Goal: Task Accomplishment & Management: Manage account settings

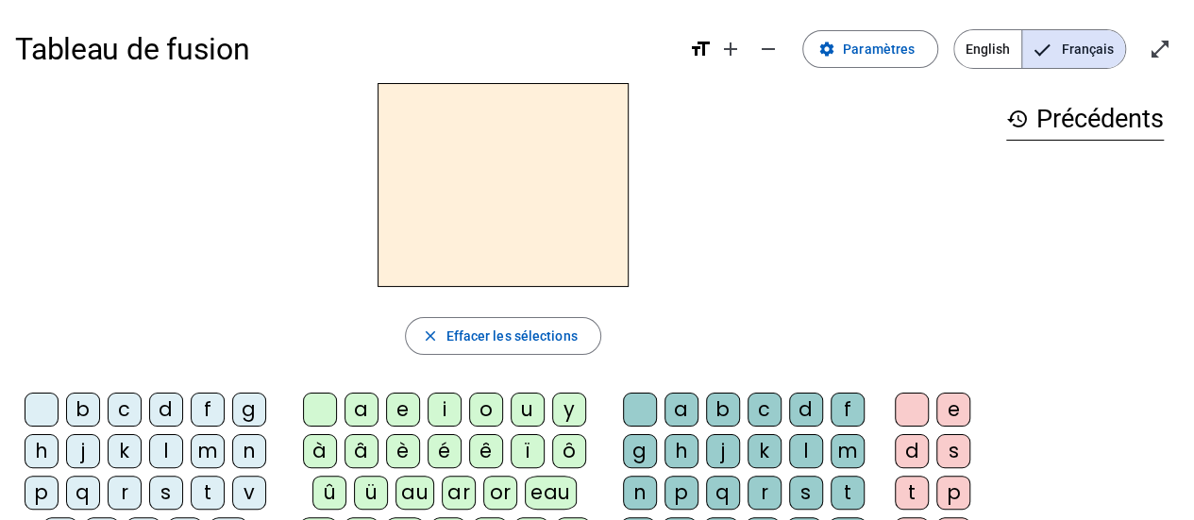
drag, startPoint x: 0, startPoint y: 0, endPoint x: 757, endPoint y: 233, distance: 792.4
click at [757, 233] on div at bounding box center [503, 185] width 976 height 204
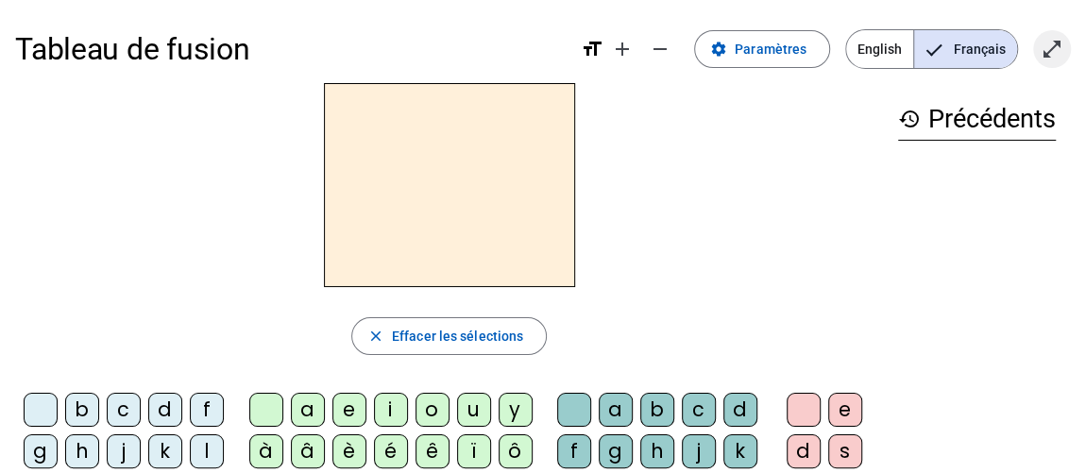
click at [1056, 48] on mat-icon "open_in_full" at bounding box center [1052, 49] width 23 height 23
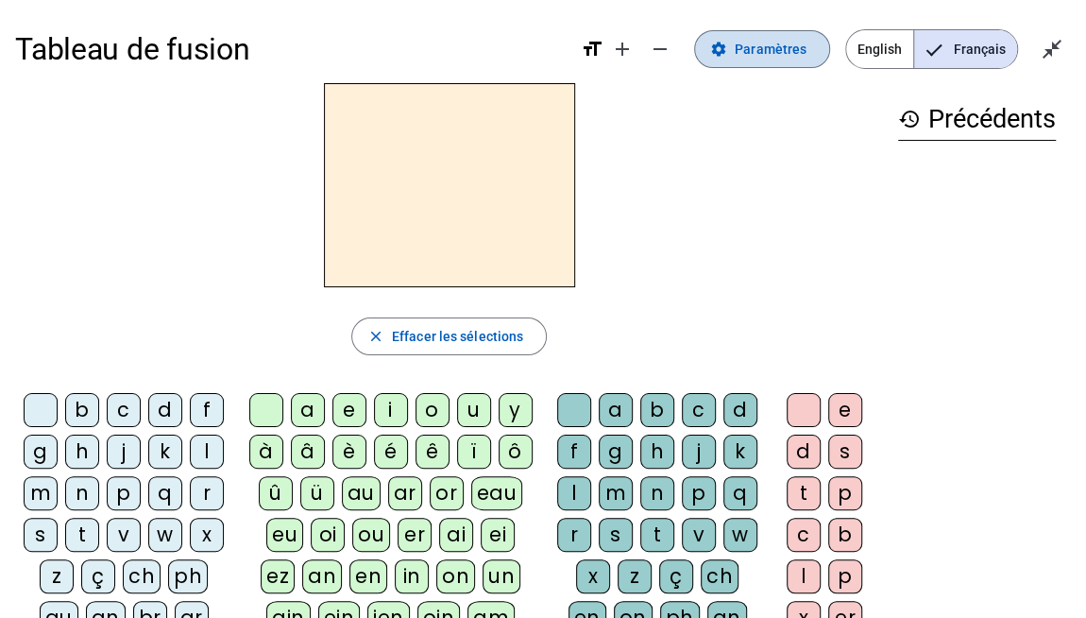
click at [751, 50] on span "Paramètres" at bounding box center [771, 49] width 72 height 23
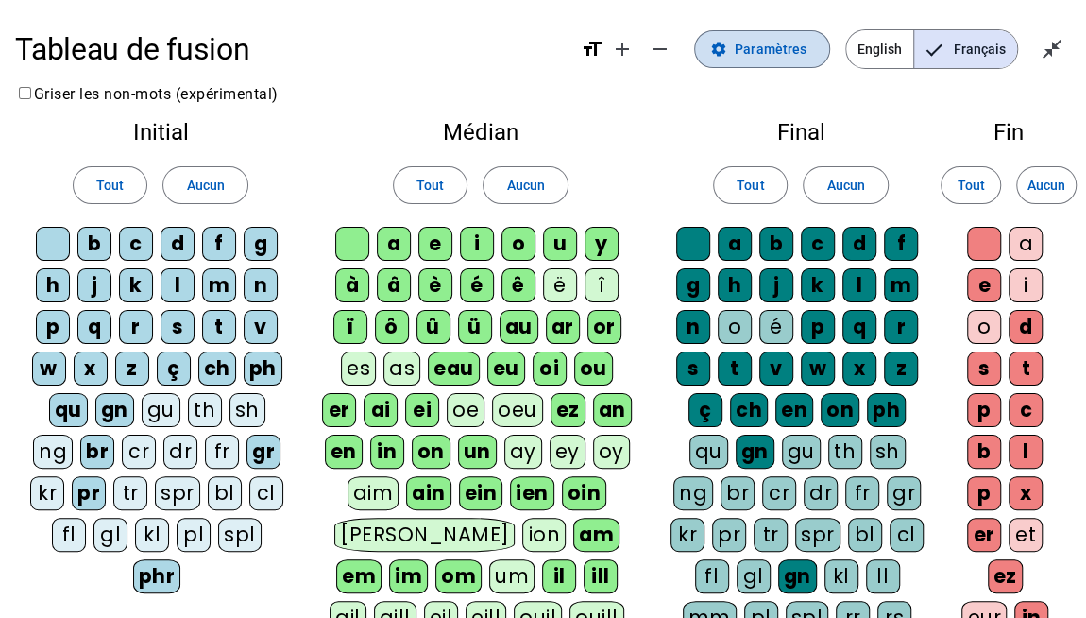
click at [751, 50] on span "Paramètres" at bounding box center [771, 49] width 72 height 23
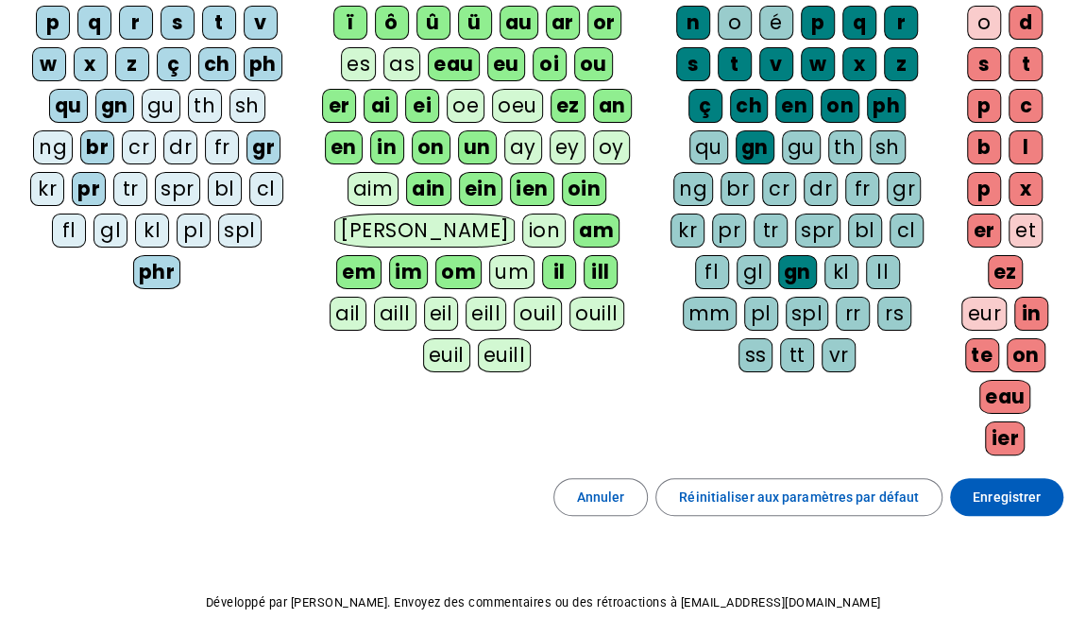
scroll to position [310, 0]
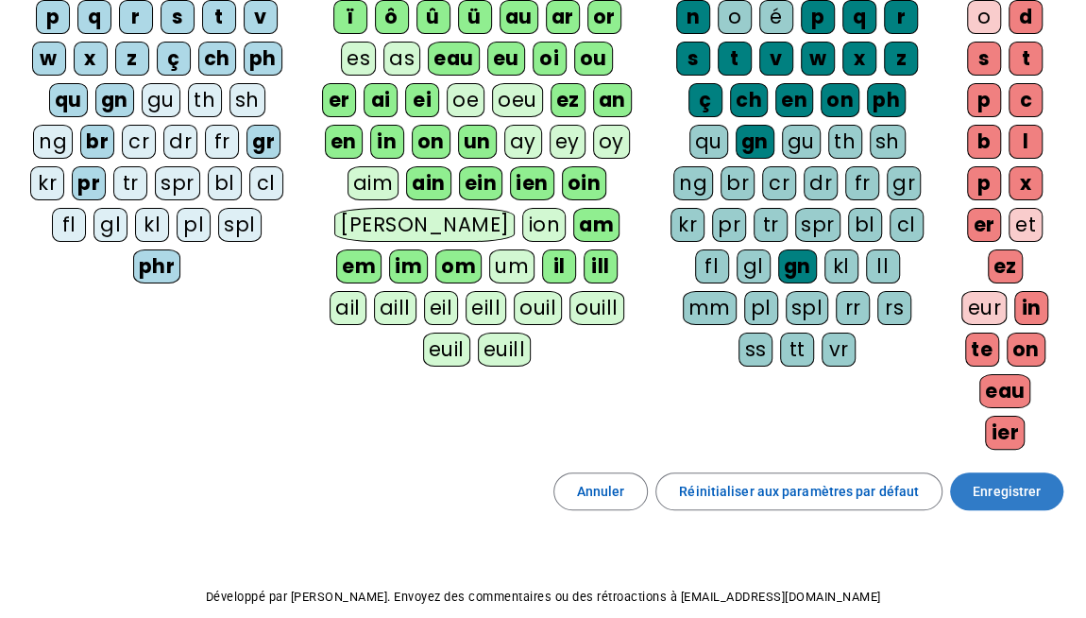
click at [1012, 482] on span "Enregistrer" at bounding box center [1007, 491] width 68 height 23
